Goal: Task Accomplishment & Management: Complete application form

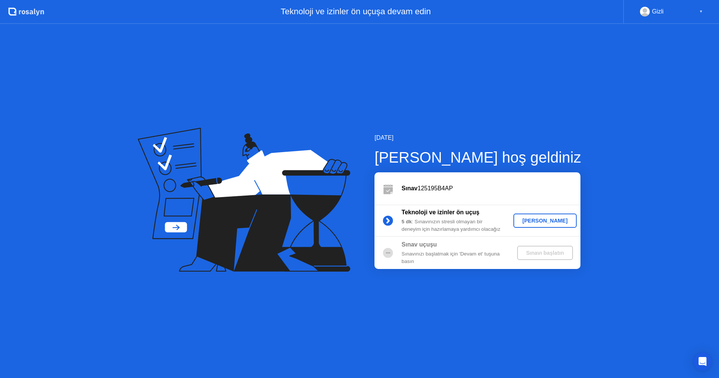
click at [544, 221] on div "[PERSON_NAME]" at bounding box center [545, 221] width 57 height 6
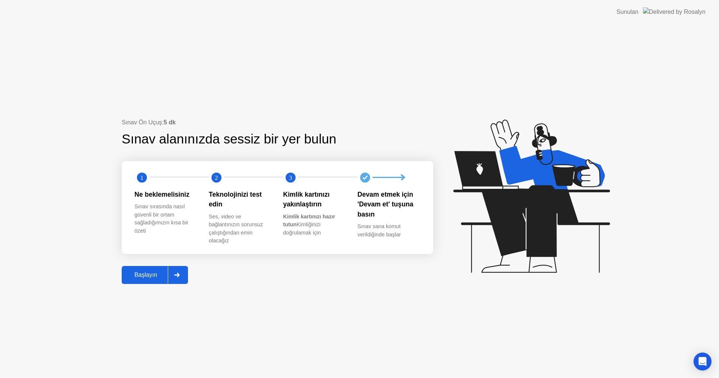
click at [153, 277] on div "Başlayın" at bounding box center [146, 275] width 44 height 7
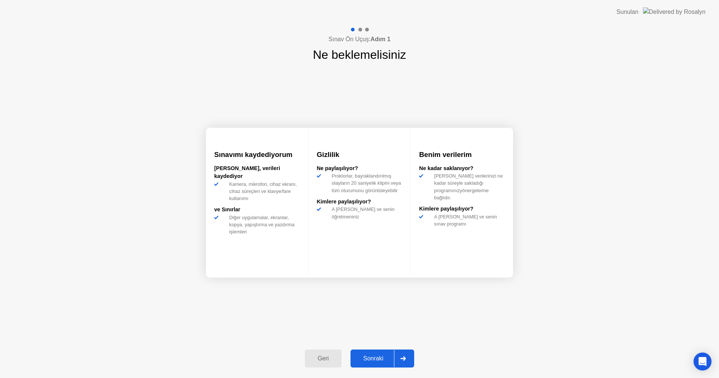
click at [384, 357] on div "Sonraki" at bounding box center [373, 358] width 41 height 7
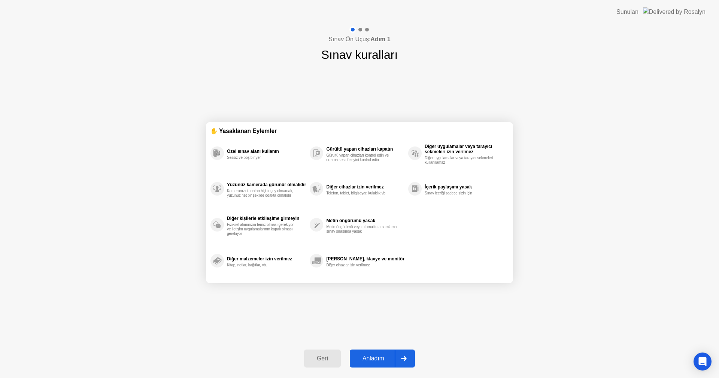
click at [396, 356] on div at bounding box center [404, 358] width 18 height 17
select select "**********"
select select "*******"
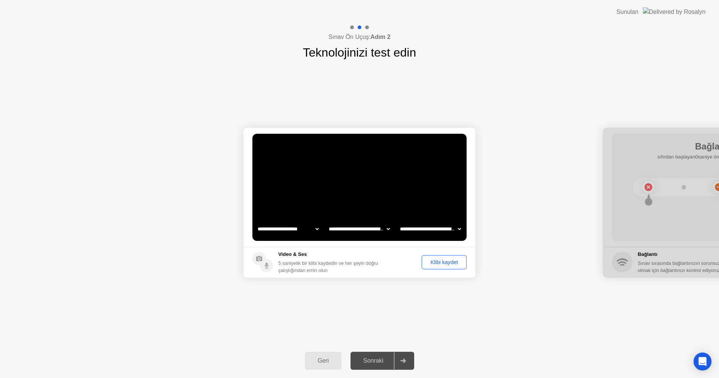
click at [387, 360] on div "Sonraki" at bounding box center [373, 360] width 41 height 7
click at [437, 263] on div "Klibi kaydet" at bounding box center [445, 262] width 40 height 6
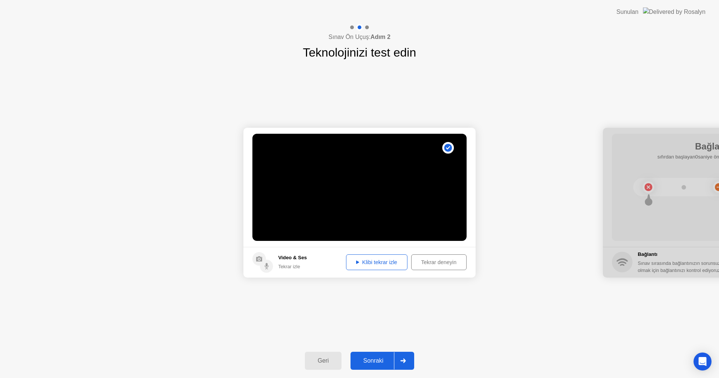
click at [372, 260] on div "Klibi tekrar izle" at bounding box center [377, 262] width 56 height 6
drag, startPoint x: 381, startPoint y: 360, endPoint x: 380, endPoint y: 269, distance: 90.3
click at [399, 269] on div "**********" at bounding box center [359, 201] width 719 height 354
click at [377, 265] on div "Klibi tekrar izle" at bounding box center [377, 262] width 56 height 6
click at [392, 357] on div "Sonraki" at bounding box center [373, 360] width 41 height 7
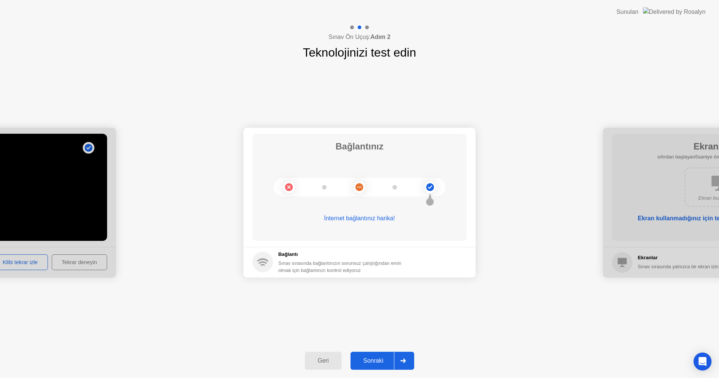
click at [398, 356] on div at bounding box center [403, 360] width 18 height 17
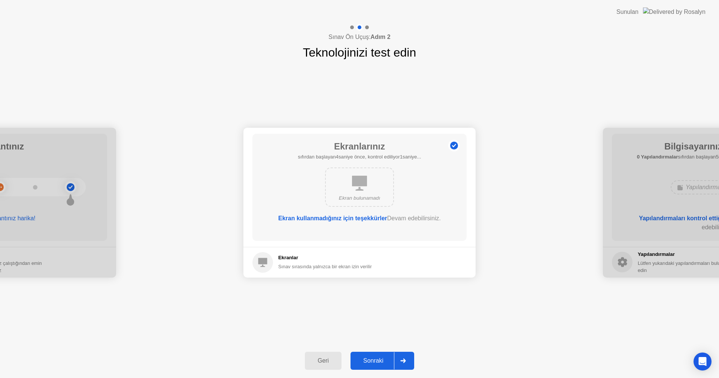
click at [390, 359] on div "Sonraki" at bounding box center [373, 360] width 41 height 7
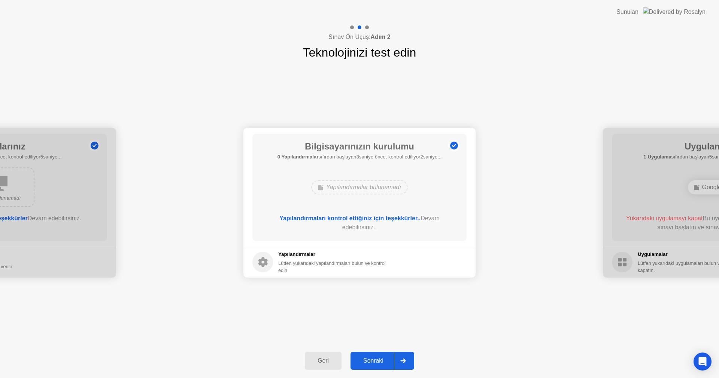
click at [382, 353] on button "Sonraki" at bounding box center [383, 361] width 64 height 18
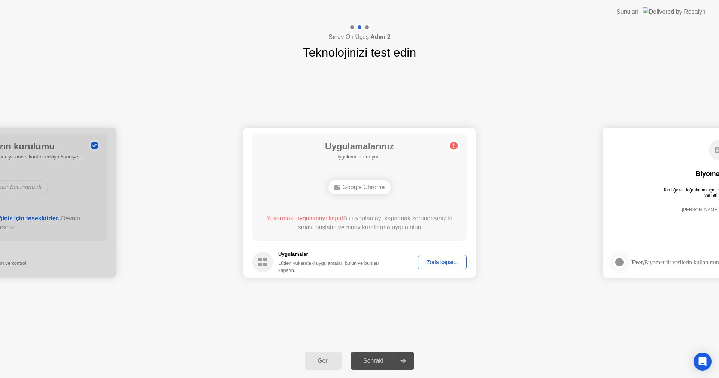
click at [446, 264] on div "Zorla kapat..." at bounding box center [442, 262] width 43 height 6
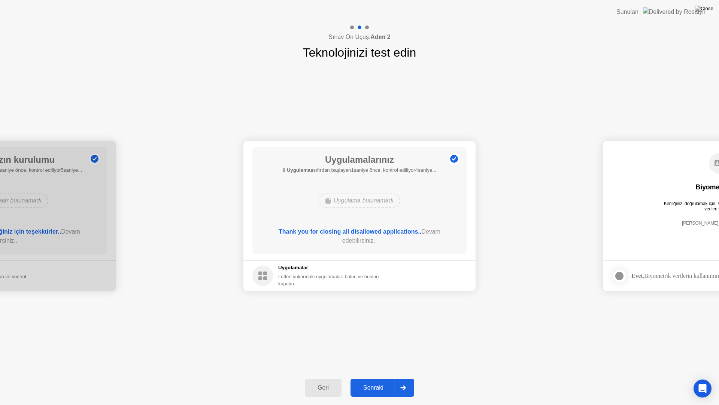
click at [388, 378] on div "Sonraki" at bounding box center [373, 387] width 41 height 7
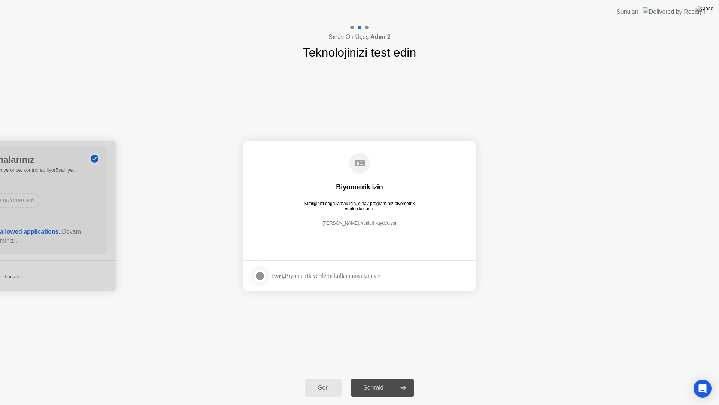
click at [260, 277] on div at bounding box center [260, 275] width 9 height 9
click at [262, 277] on icon at bounding box center [260, 276] width 4 height 4
click at [262, 275] on div at bounding box center [260, 275] width 9 height 9
click at [389, 378] on div "Sonraki" at bounding box center [373, 387] width 41 height 7
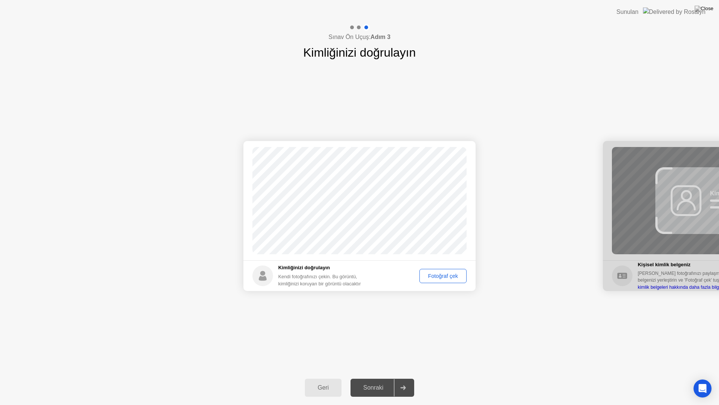
click at [438, 273] on div "Fotoğraf çek" at bounding box center [443, 276] width 42 height 6
click at [387, 378] on div "Sonraki" at bounding box center [373, 387] width 41 height 7
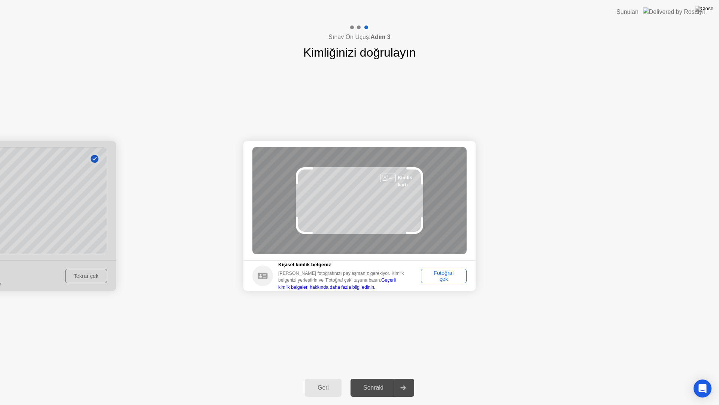
click at [443, 278] on div "Fotoğraf çek" at bounding box center [444, 276] width 40 height 12
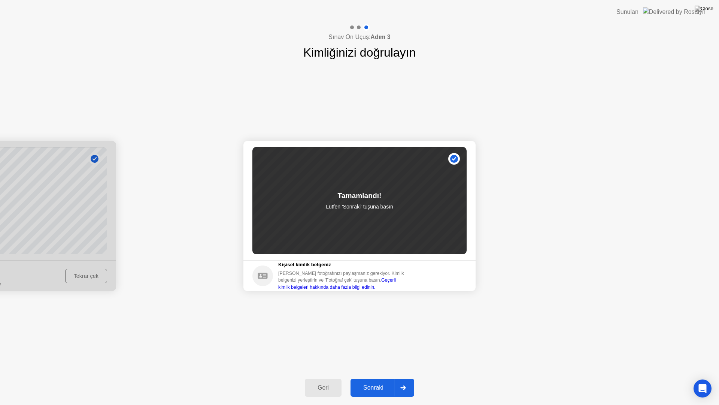
click at [380, 378] on div "Sonraki" at bounding box center [373, 387] width 41 height 7
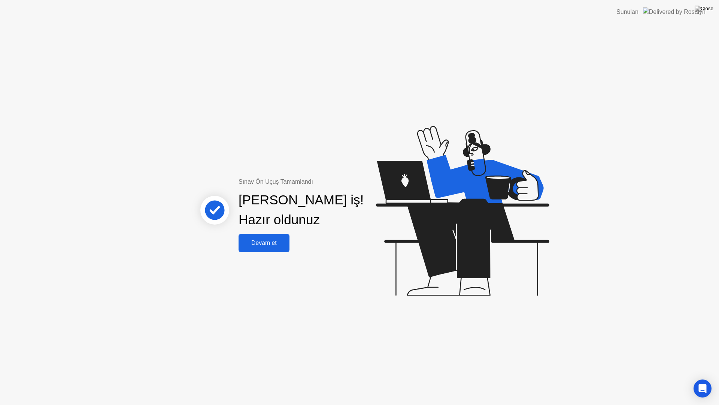
click at [279, 252] on div "Sınav Ön Uçuş Tamamlandı [PERSON_NAME] iş! Hazır oldunuz [PERSON_NAME] et" at bounding box center [359, 214] width 719 height 381
click at [280, 244] on div "Devam et" at bounding box center [264, 242] width 46 height 7
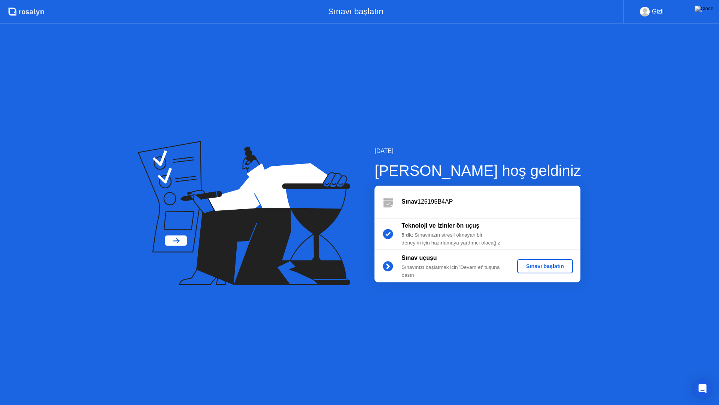
click at [539, 266] on div "Sınavı başlatın" at bounding box center [545, 266] width 50 height 6
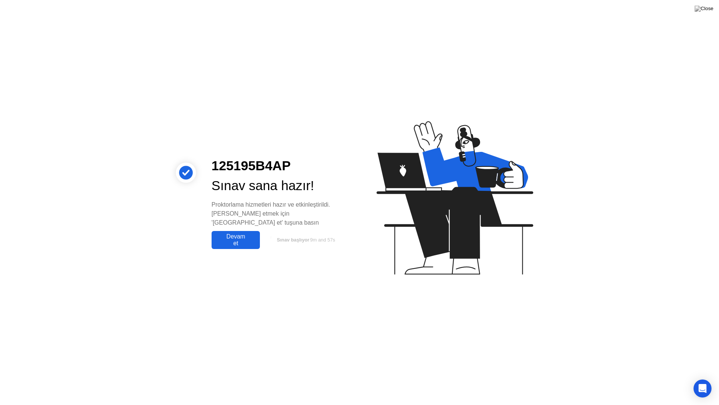
click at [239, 233] on div "Devam et" at bounding box center [236, 239] width 44 height 13
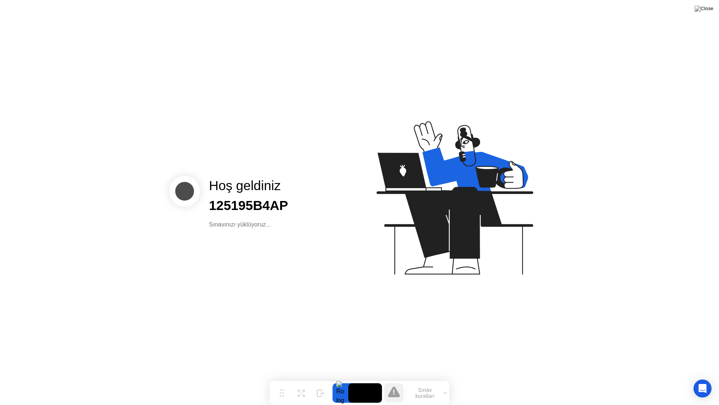
click at [435, 378] on button "Sınav kuralları" at bounding box center [428, 392] width 43 height 13
click at [446, 378] on div "Hoş geldiniz 125195B4AP Sınavınızı yüklüyoruz..." at bounding box center [359, 202] width 719 height 405
